Goal: Task Accomplishment & Management: Manage account settings

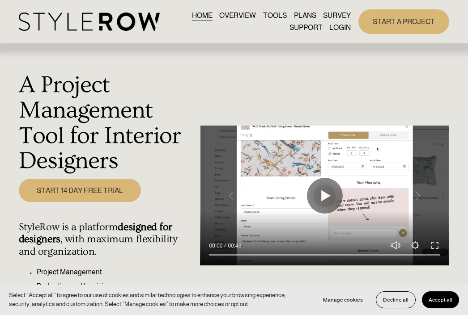
click at [344, 27] on link "LOGIN" at bounding box center [339, 28] width 21 height 12
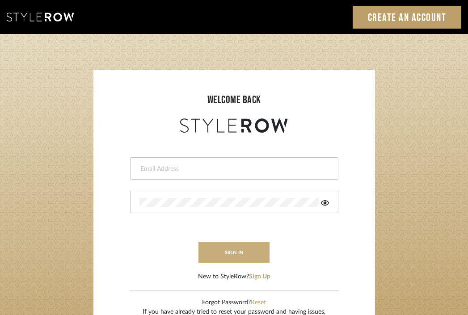
type input "divya.aok@gmail.com"
click at [237, 244] on button "sign in" at bounding box center [235, 252] width 72 height 21
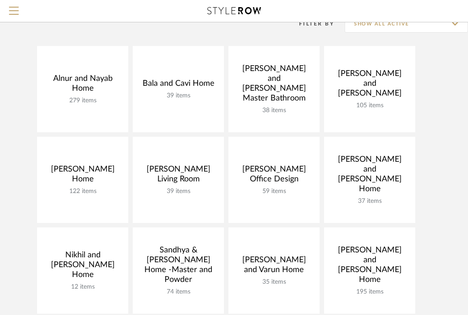
scroll to position [82, 0]
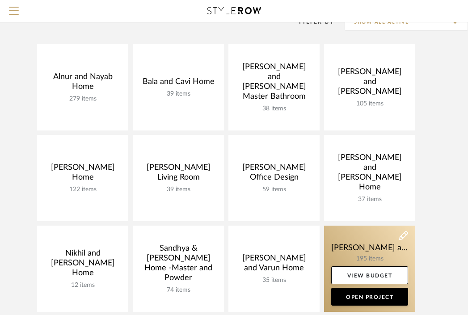
click at [362, 258] on link at bounding box center [369, 269] width 91 height 86
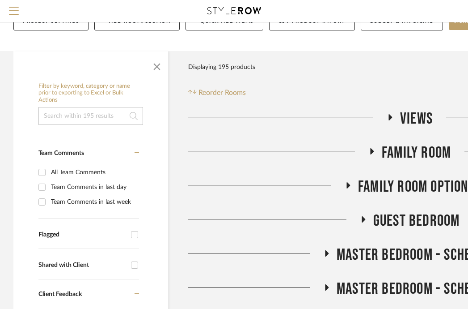
scroll to position [84, 0]
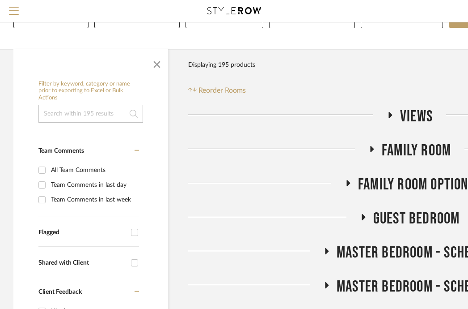
click at [367, 151] on icon at bounding box center [371, 148] width 11 height 7
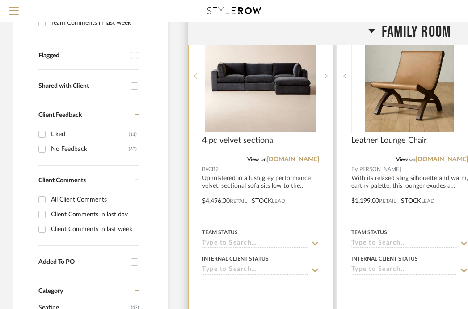
scroll to position [262, 0]
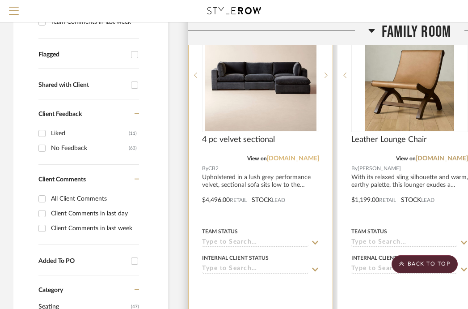
click at [312, 158] on link "cb2.com" at bounding box center [293, 158] width 52 height 6
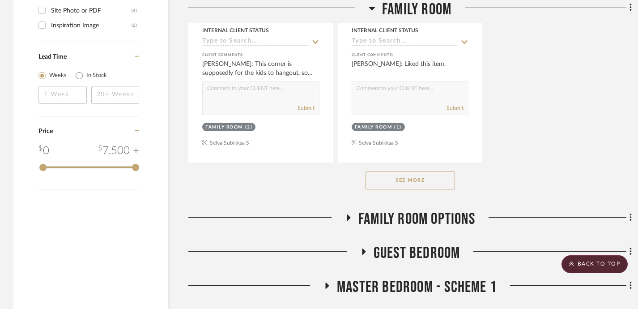
scroll to position [1325, 0]
click at [424, 181] on button "See More" at bounding box center [409, 180] width 89 height 18
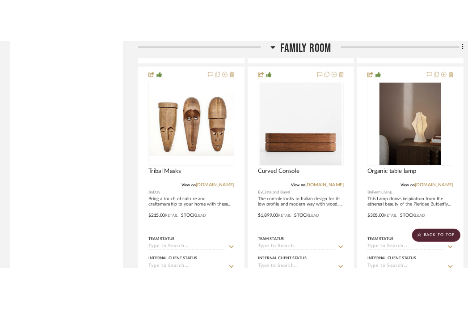
scroll to position [2650, 0]
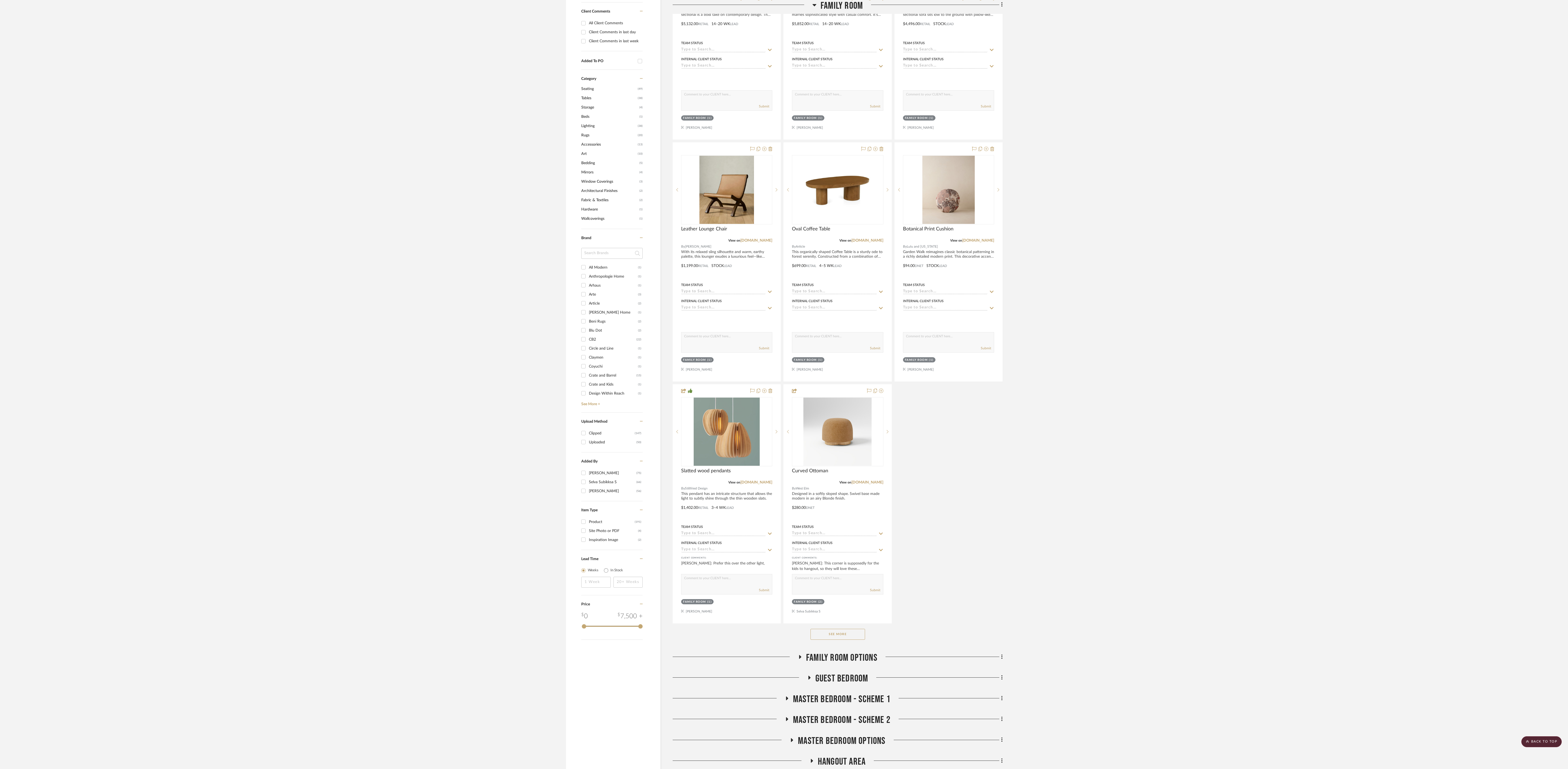
scroll to position [304, 0]
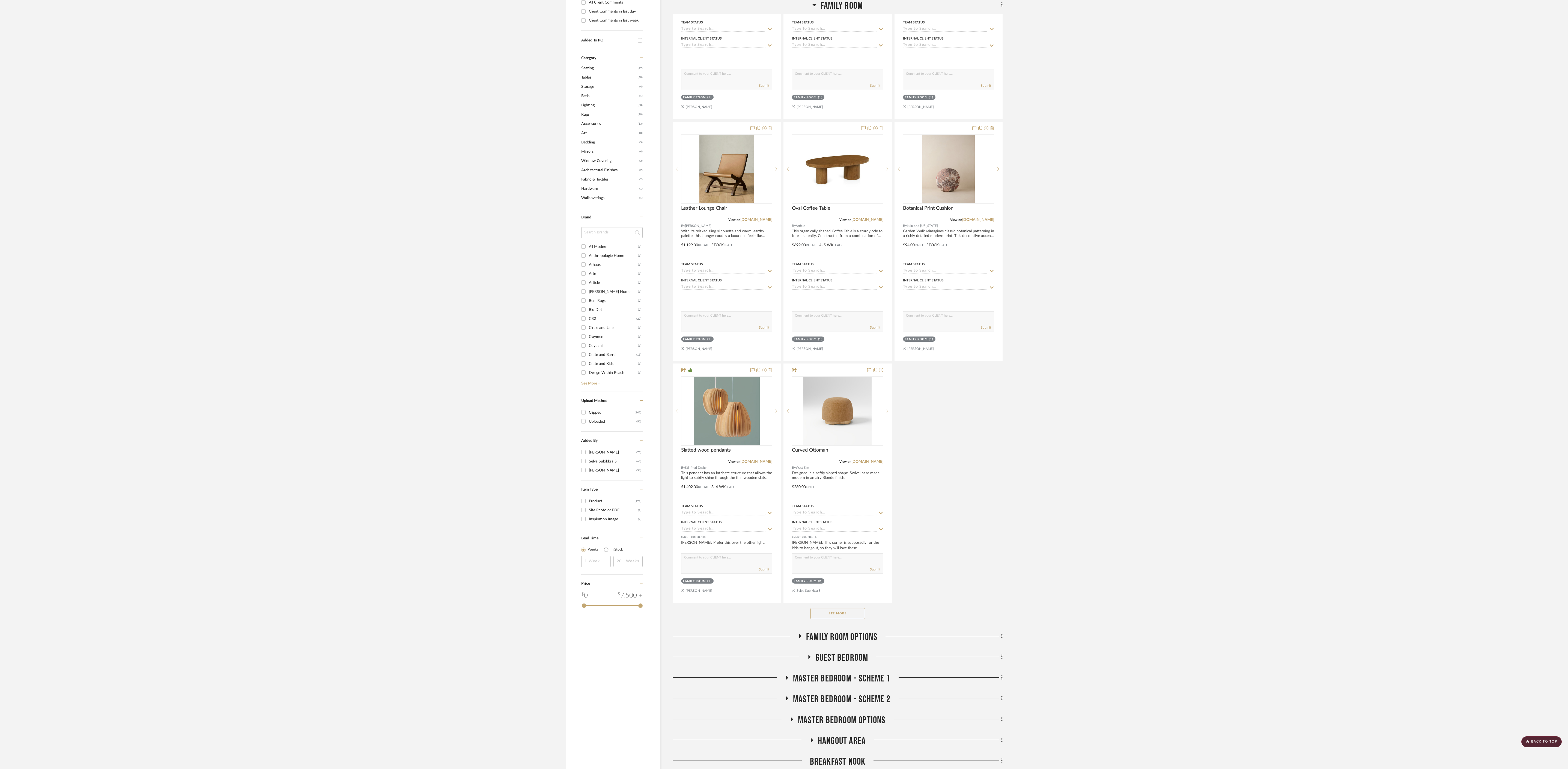
click at [289, 192] on div "See More" at bounding box center [837, 613] width 330 height 22
click at [289, 192] on button "See More" at bounding box center [837, 613] width 54 height 11
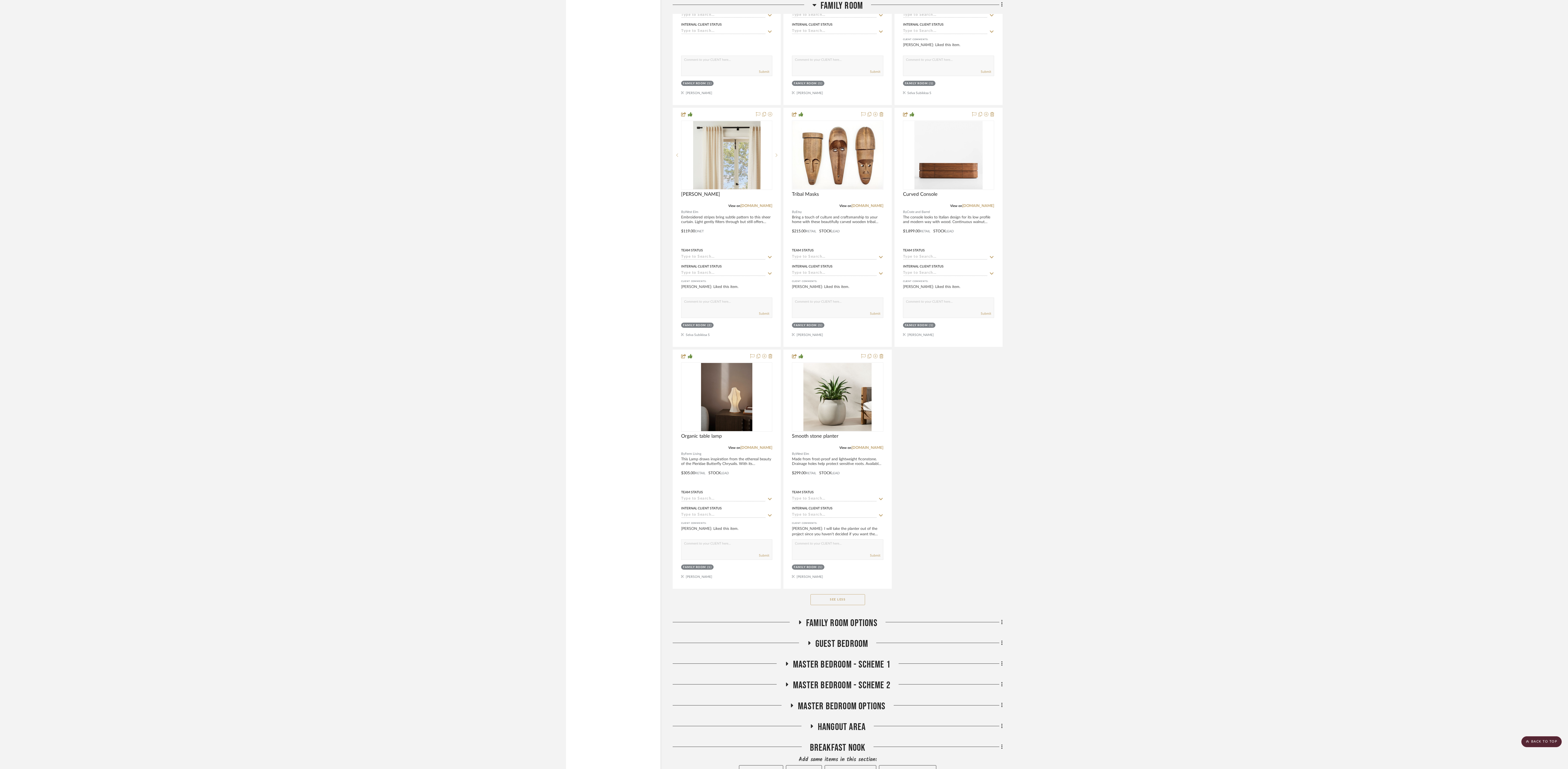
scroll to position [1694, 0]
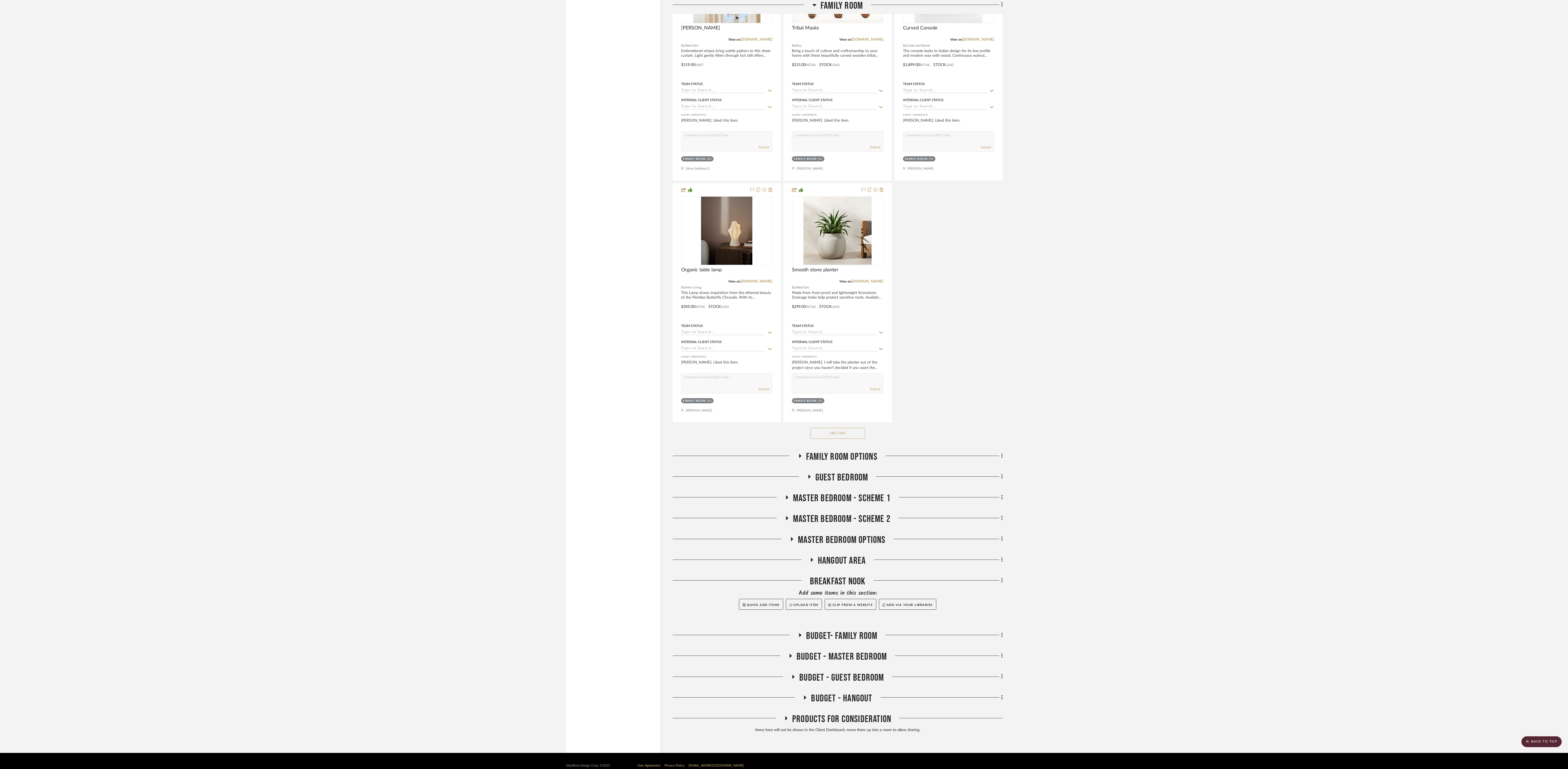
click at [289, 192] on icon at bounding box center [786, 718] width 2 height 4
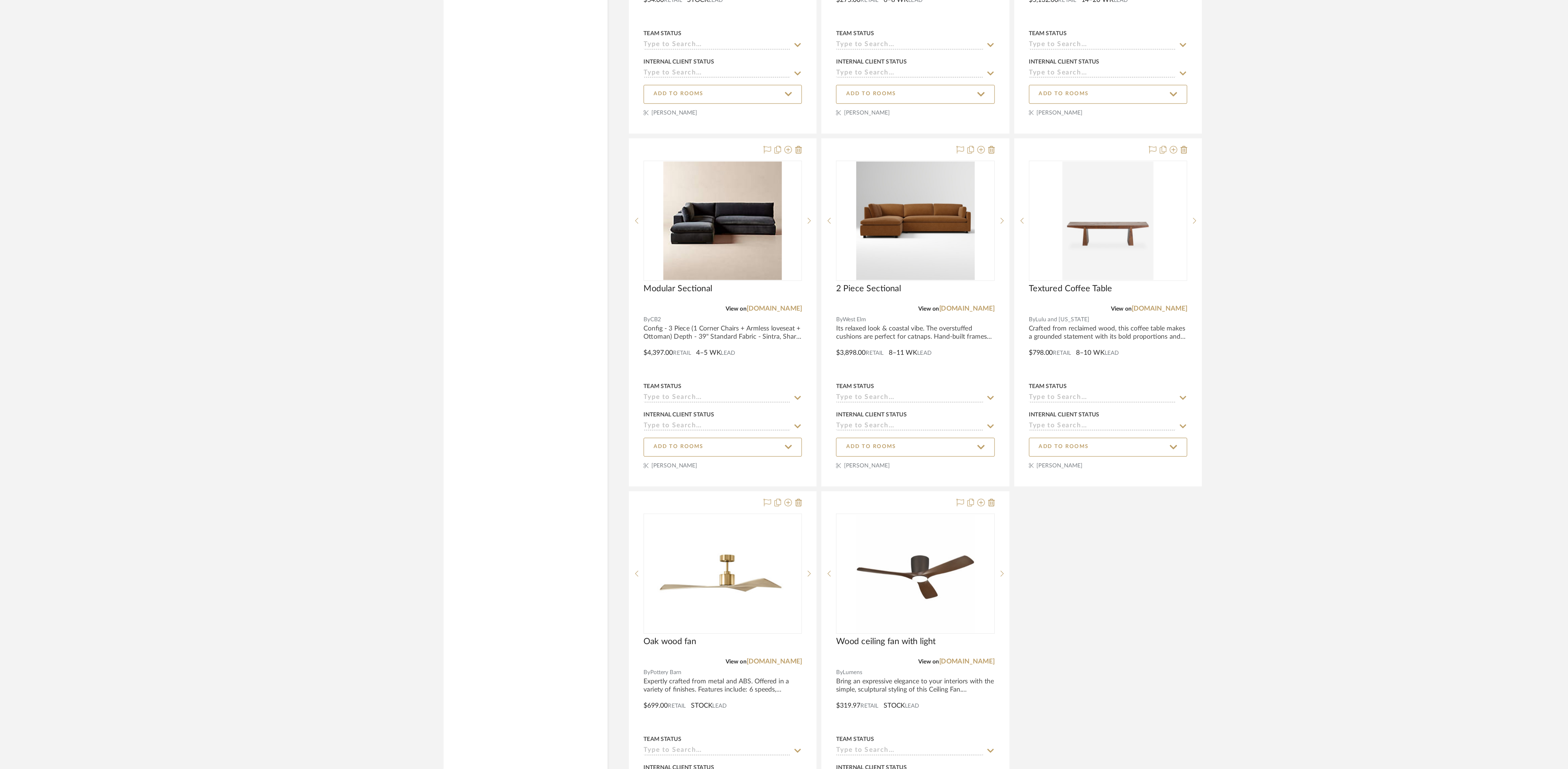
scroll to position [2326, 0]
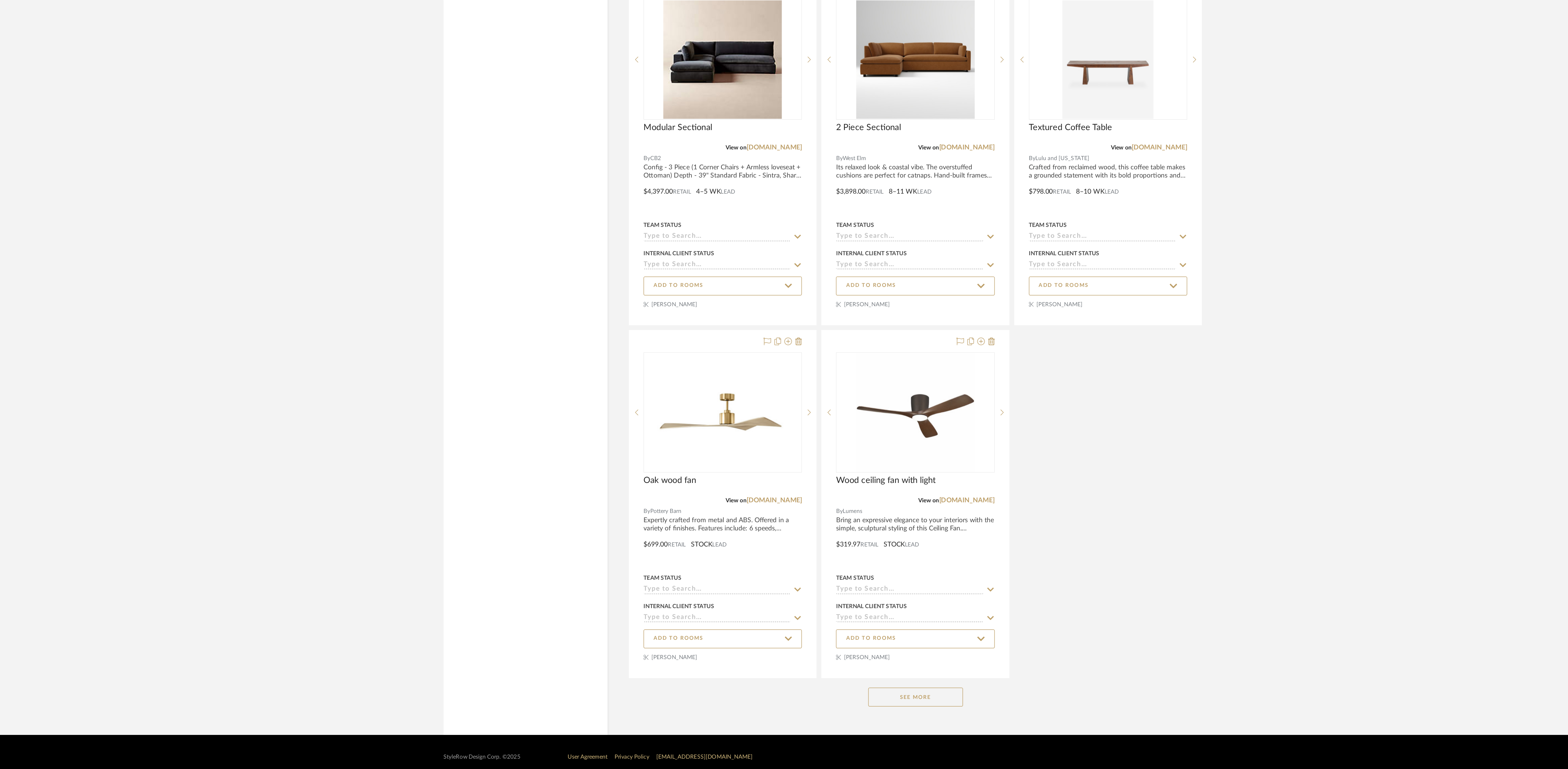
click at [289, 192] on button "See More" at bounding box center [837, 728] width 54 height 11
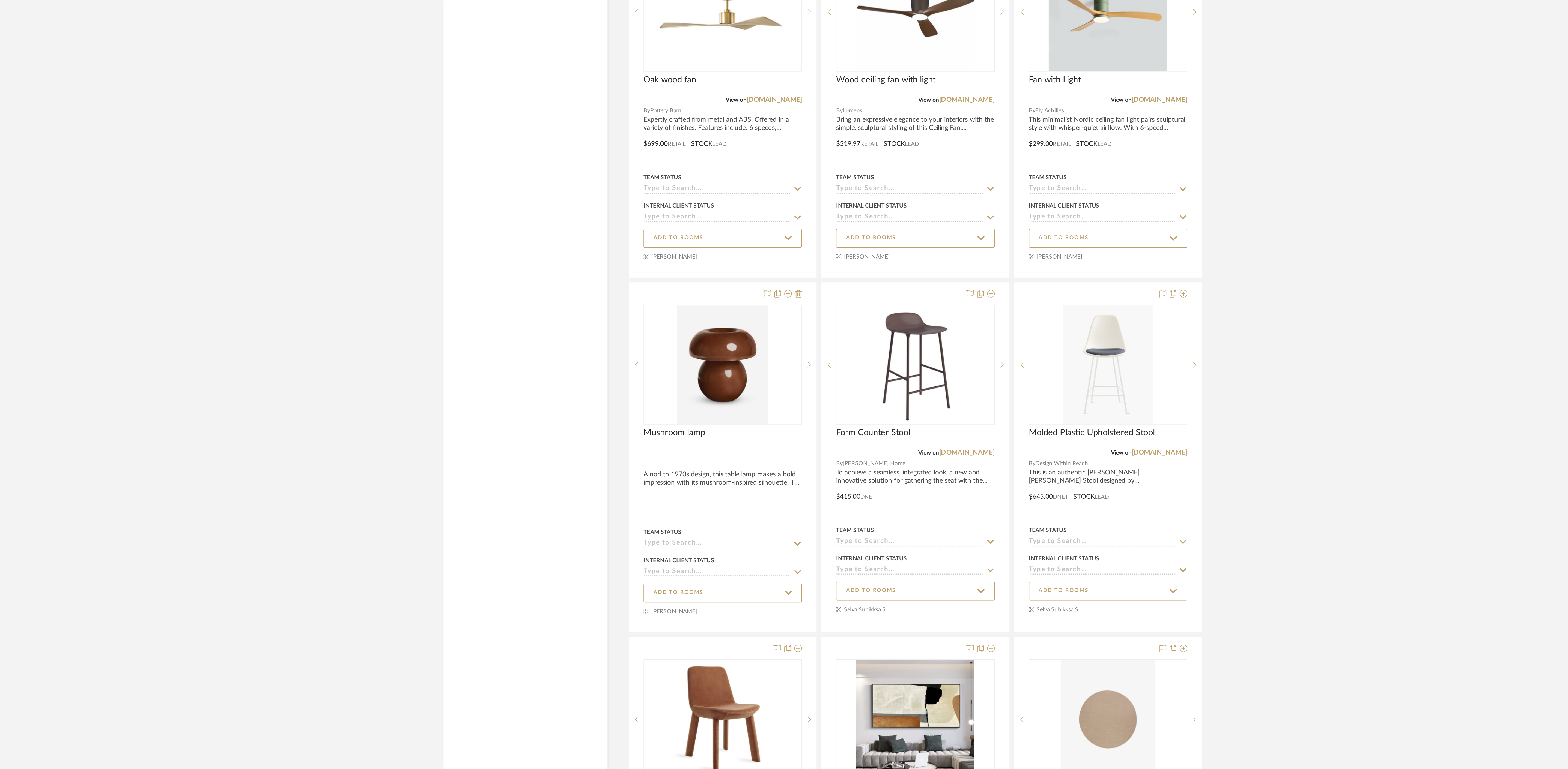
scroll to position [2558, 0]
click at [289, 192] on icon at bounding box center [764, 494] width 4 height 4
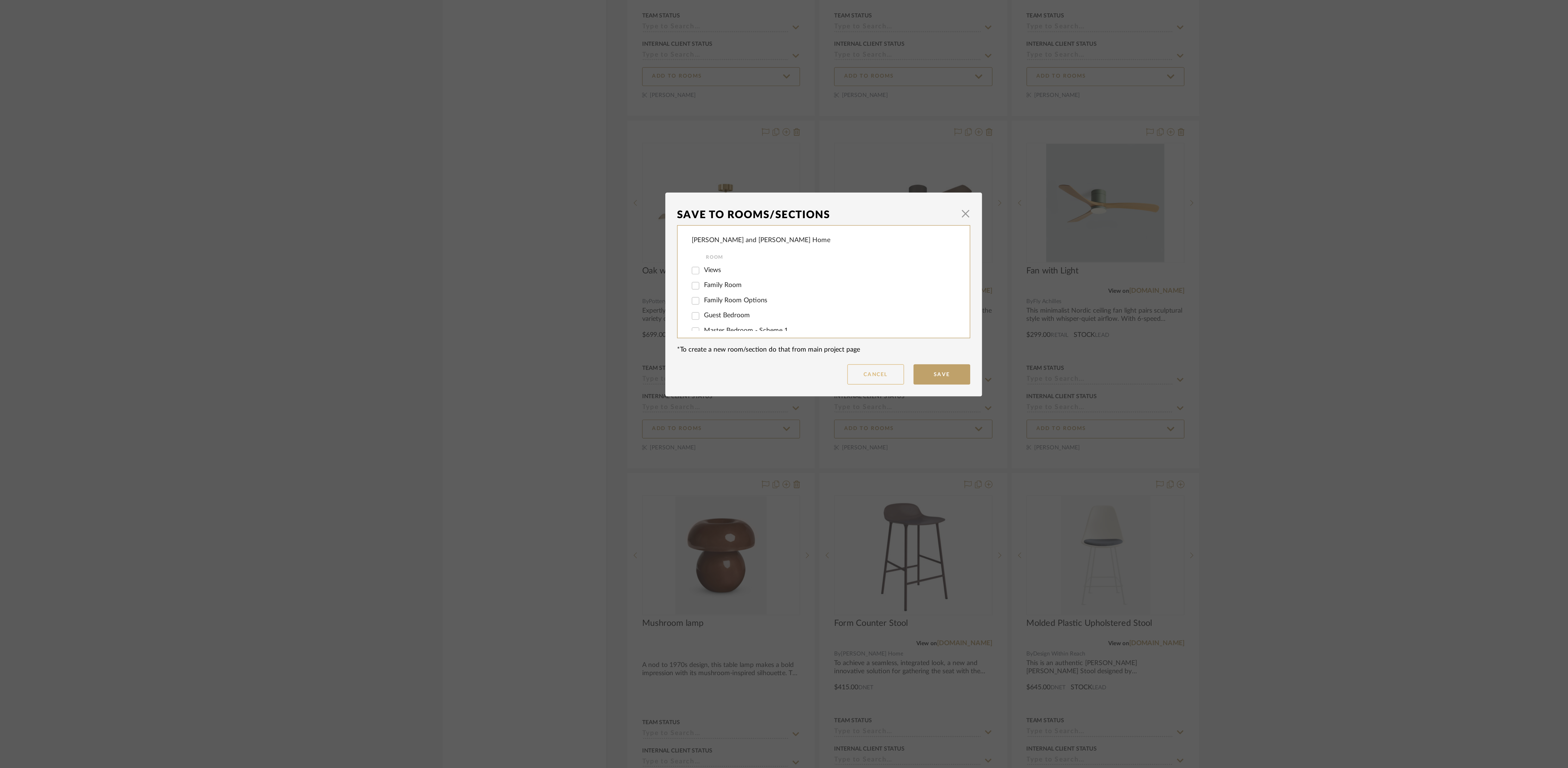
click at [289, 192] on button "Cancel" at bounding box center [814, 430] width 33 height 12
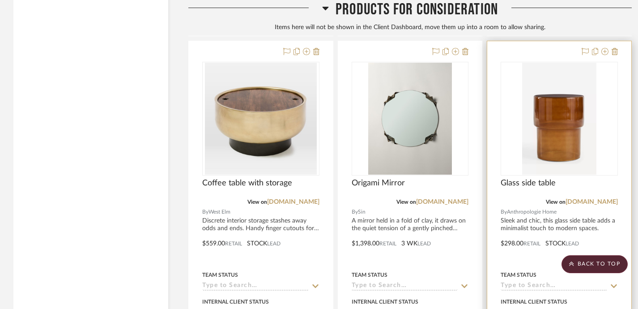
scroll to position [5933, 0]
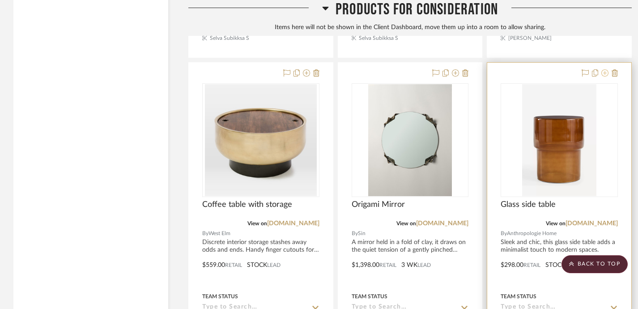
click at [474, 70] on icon at bounding box center [604, 72] width 7 height 7
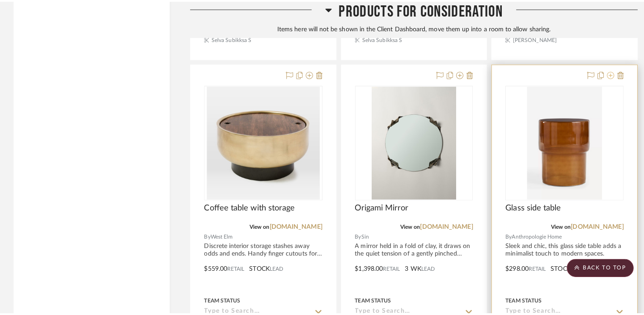
scroll to position [0, 0]
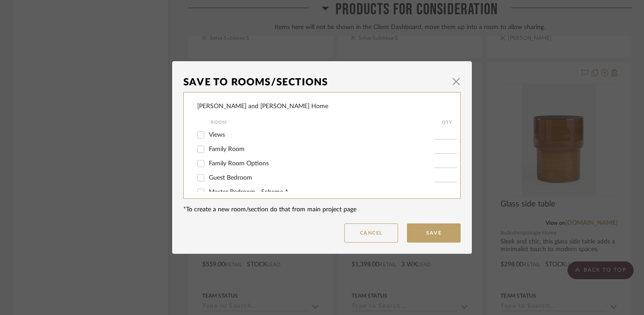
click at [218, 153] on span "Family Room" at bounding box center [227, 149] width 36 height 6
click at [208, 153] on input "Family Room" at bounding box center [201, 149] width 14 height 14
checkbox input "true"
type input "1"
click at [429, 228] on button "Save" at bounding box center [434, 233] width 54 height 19
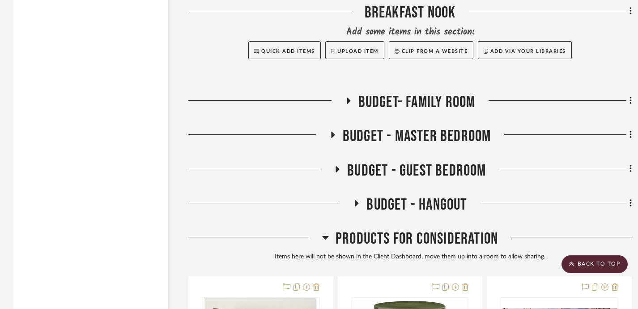
scroll to position [3718, 0]
click at [321, 235] on div at bounding box center [255, 240] width 134 height 23
click at [326, 236] on icon at bounding box center [325, 238] width 6 height 4
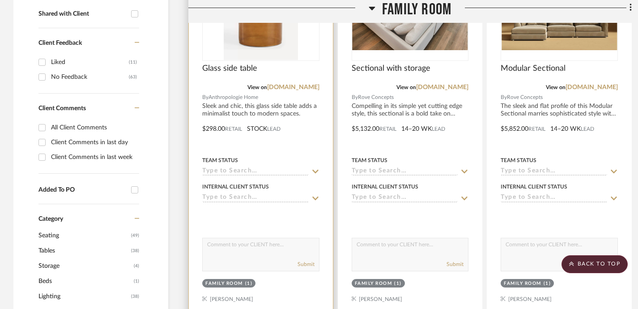
scroll to position [419, 0]
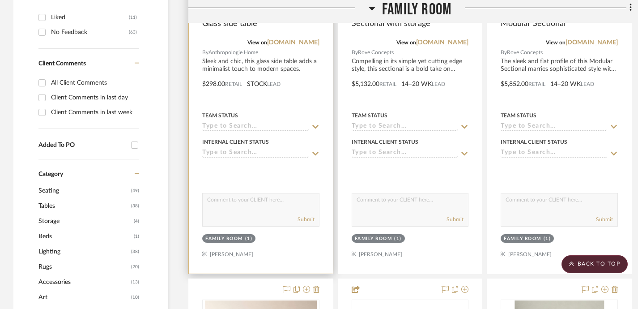
click at [247, 238] on div "(1)" at bounding box center [249, 238] width 8 height 7
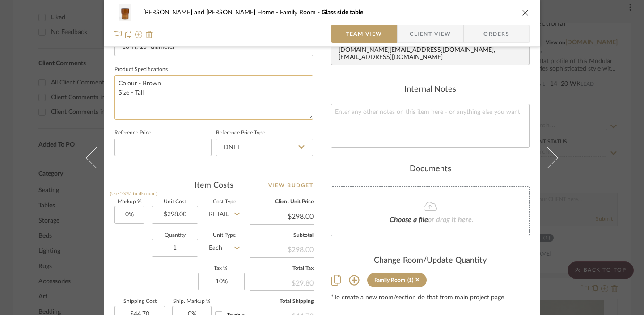
scroll to position [409, 0]
click at [175, 248] on input "1" at bounding box center [175, 247] width 47 height 18
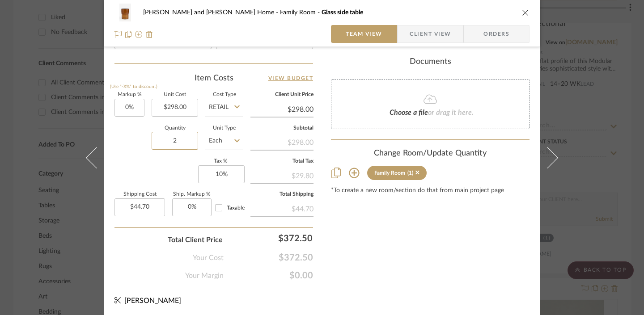
type input "2"
type input "$89.40"
click at [474, 137] on div "Sharika and Ashish Home Family Room Glass side table Team View Client View Orde…" at bounding box center [322, 157] width 644 height 315
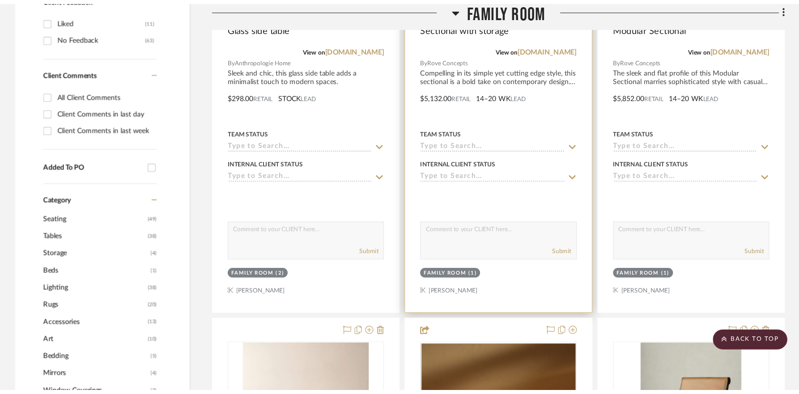
scroll to position [419, 0]
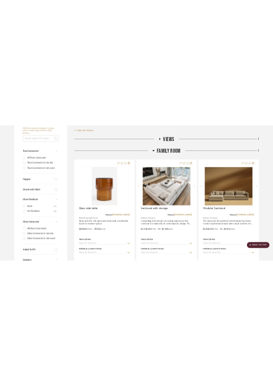
scroll to position [224, 0]
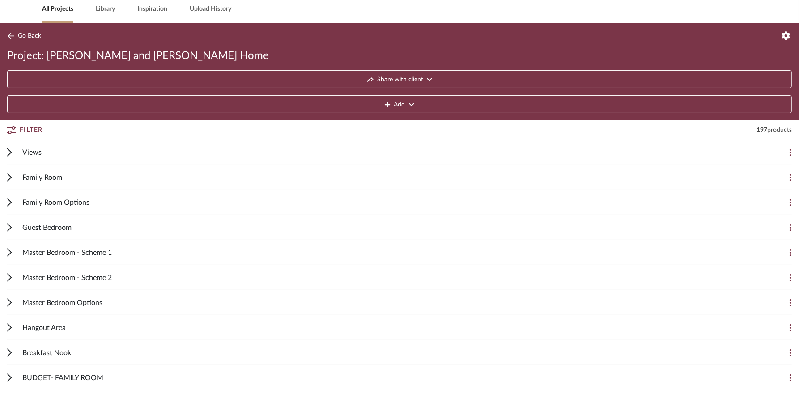
scroll to position [54, 0]
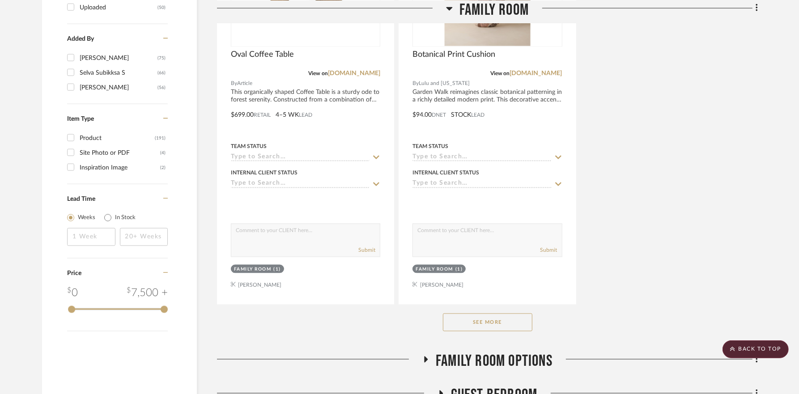
scroll to position [1184, 0]
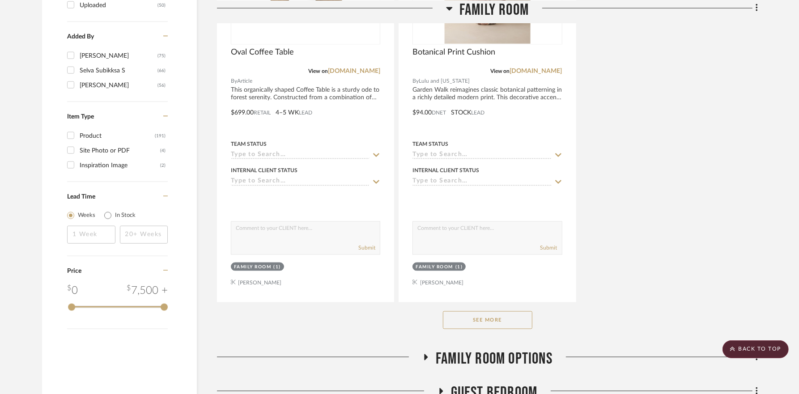
click at [507, 311] on button "See More" at bounding box center [487, 320] width 89 height 18
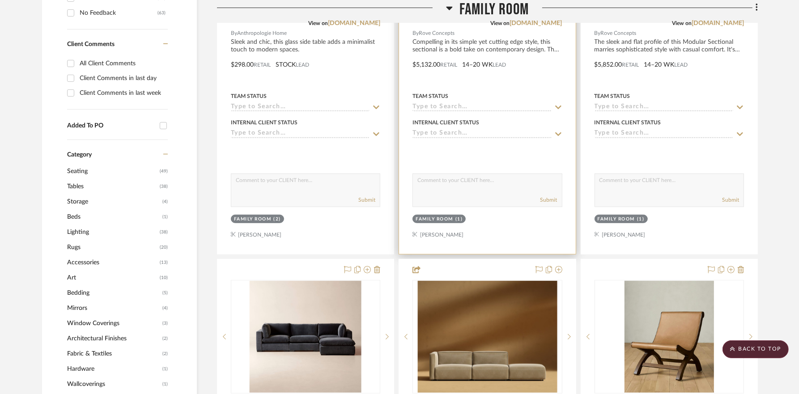
scroll to position [0, 0]
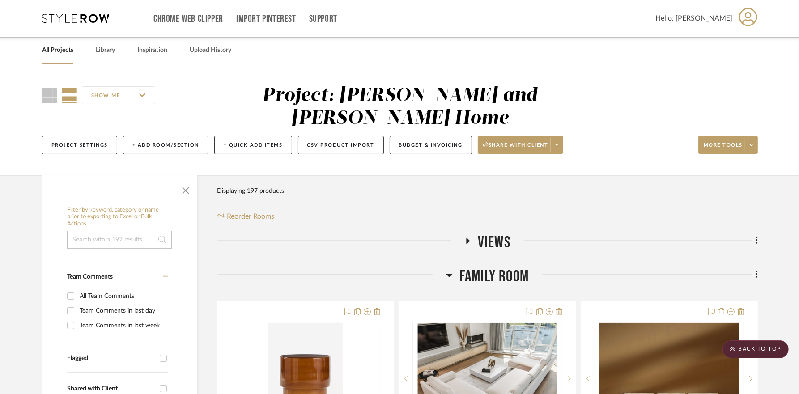
click at [449, 270] on icon at bounding box center [449, 275] width 7 height 11
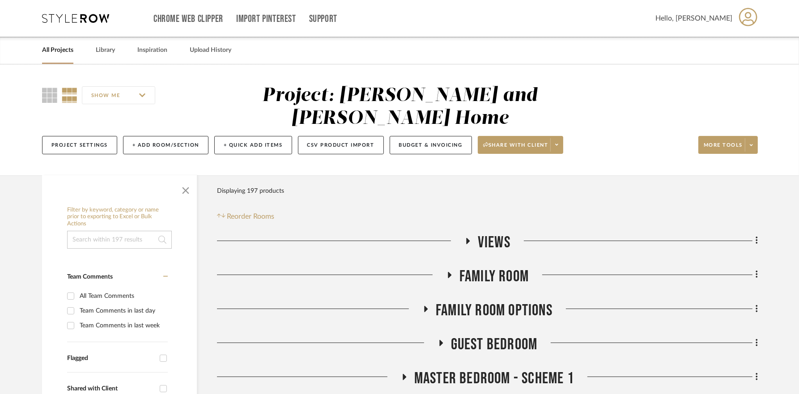
click at [469, 237] on icon at bounding box center [467, 240] width 11 height 7
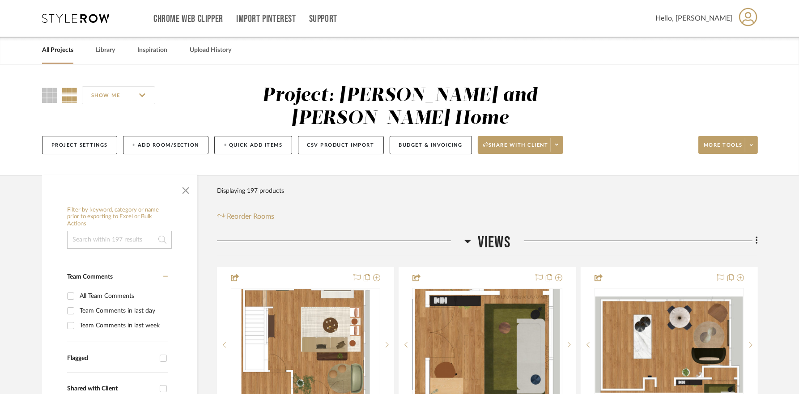
click at [468, 236] on icon at bounding box center [467, 241] width 7 height 11
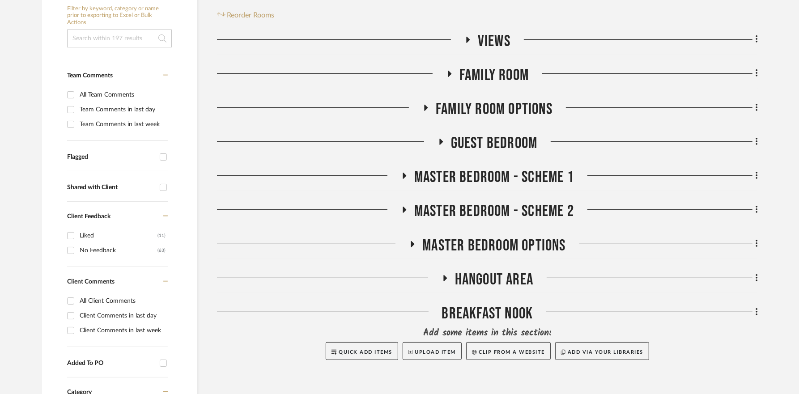
scroll to position [204, 0]
